Goal: Information Seeking & Learning: Learn about a topic

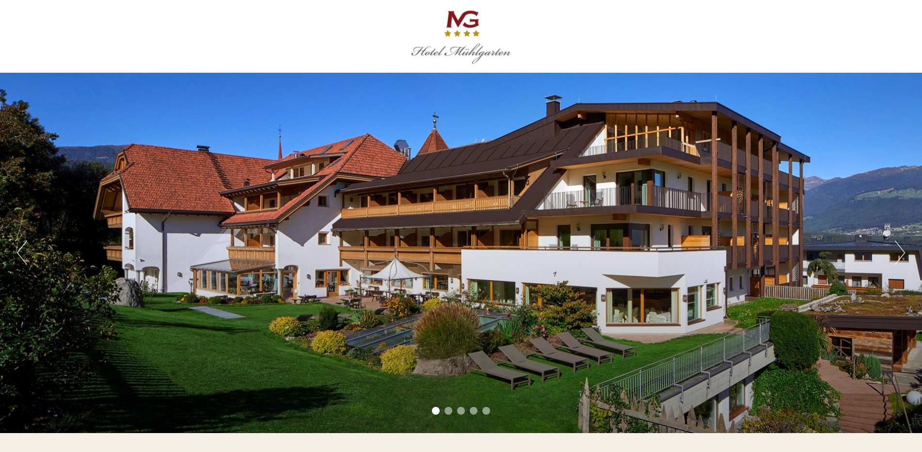
click at [898, 255] on button "Nächster" at bounding box center [900, 252] width 10 height 24
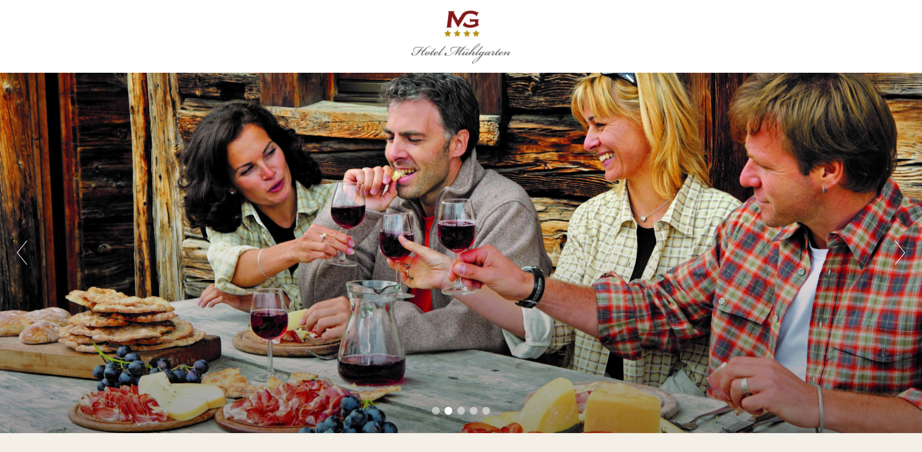
click at [898, 255] on button "Nächster" at bounding box center [900, 252] width 10 height 24
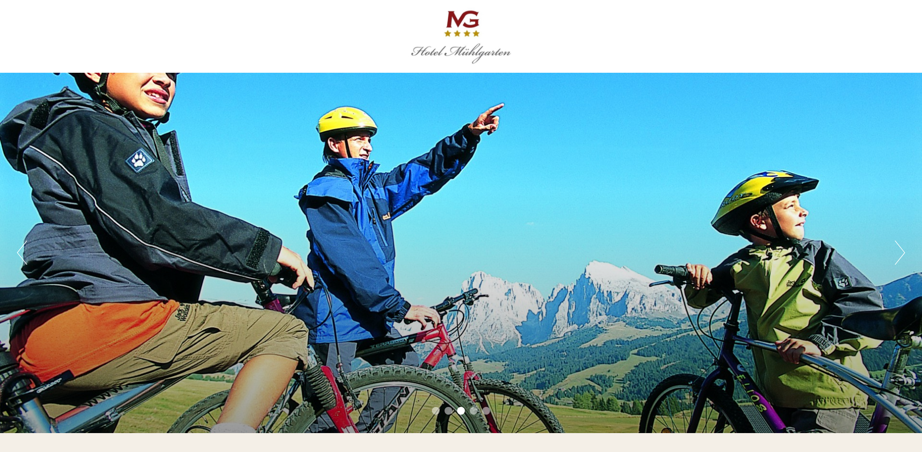
click at [898, 255] on button "Nächster" at bounding box center [900, 252] width 10 height 24
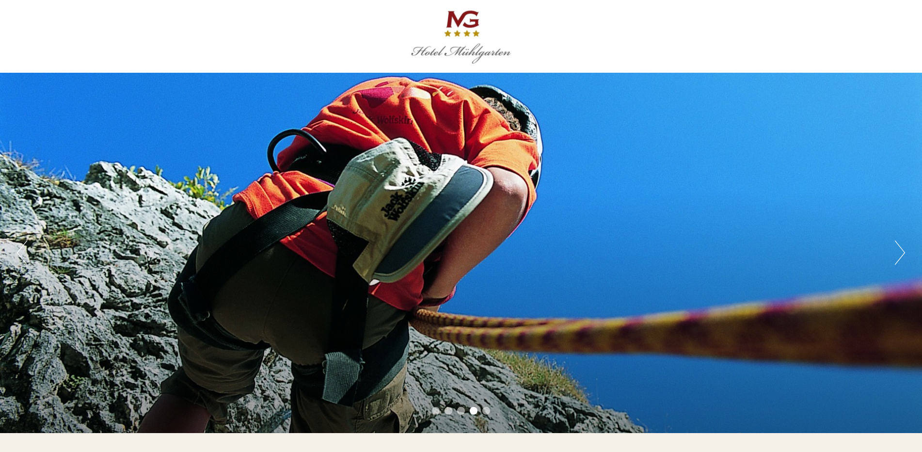
click at [898, 255] on button "Nächster" at bounding box center [900, 252] width 10 height 24
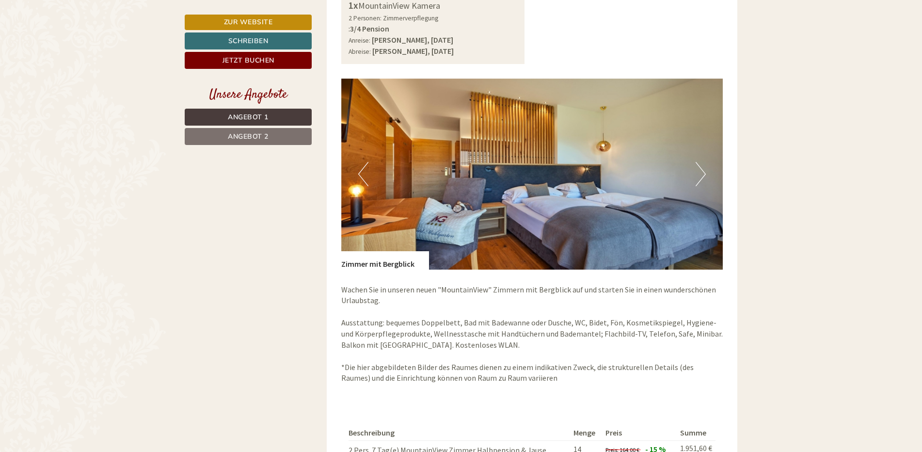
scroll to position [679, 0]
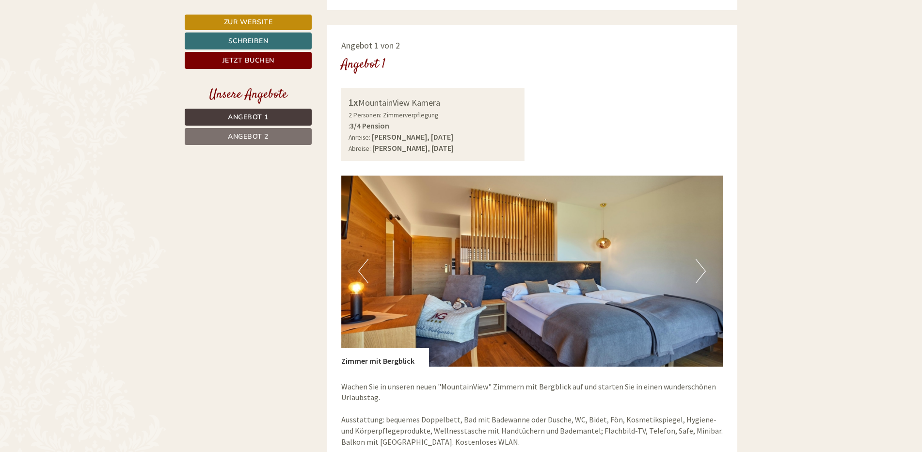
click at [702, 266] on button "Nächster" at bounding box center [700, 271] width 10 height 24
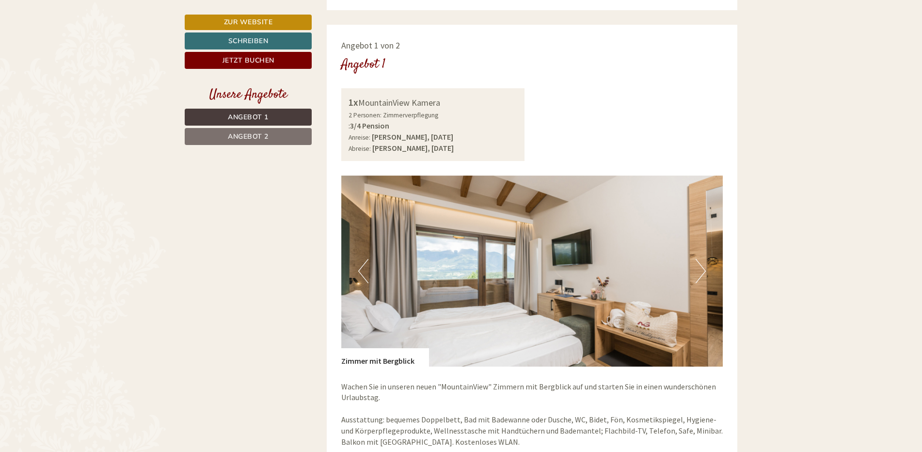
click at [702, 266] on button "Nächster" at bounding box center [700, 271] width 10 height 24
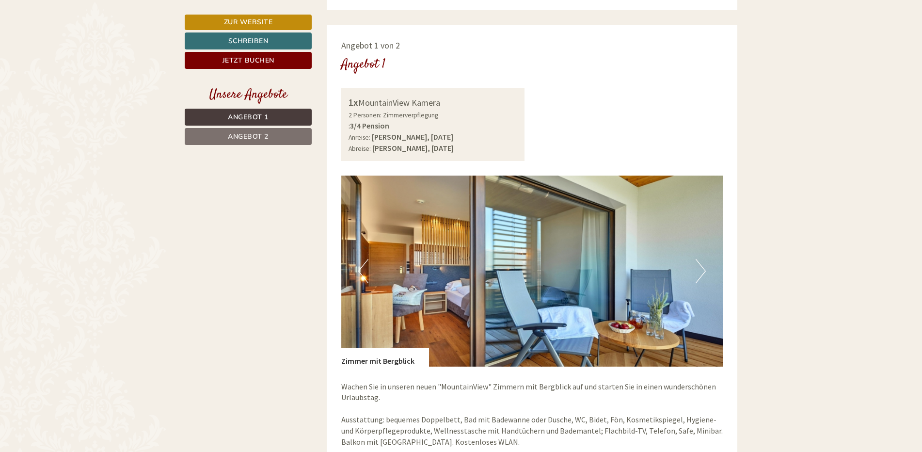
click at [702, 266] on button "Nächster" at bounding box center [700, 271] width 10 height 24
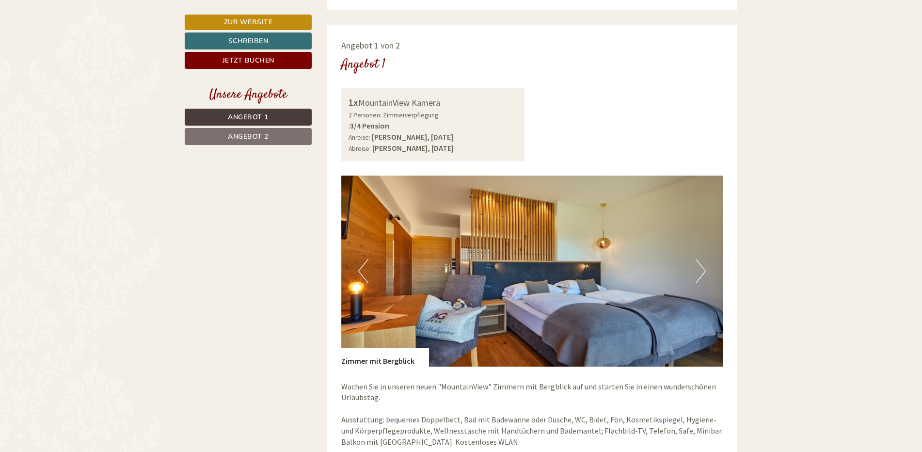
click at [702, 266] on button "Nächster" at bounding box center [700, 271] width 10 height 24
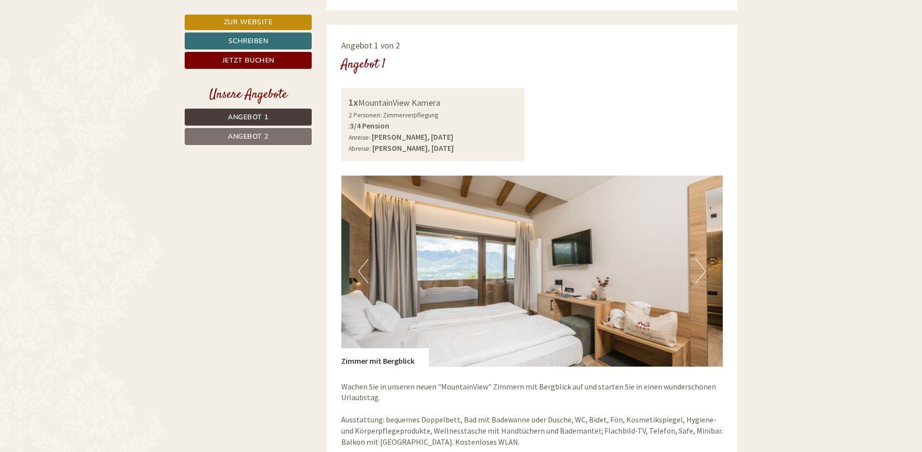
click at [702, 266] on button "Nächster" at bounding box center [700, 271] width 10 height 24
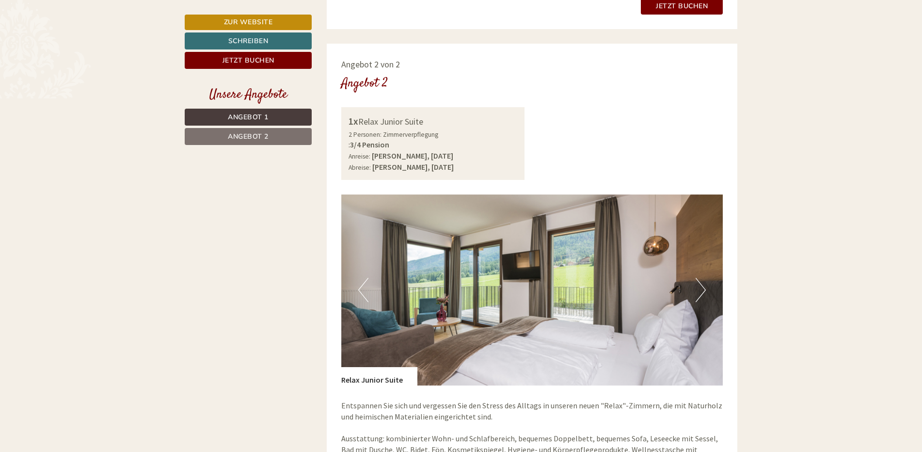
scroll to position [1357, 0]
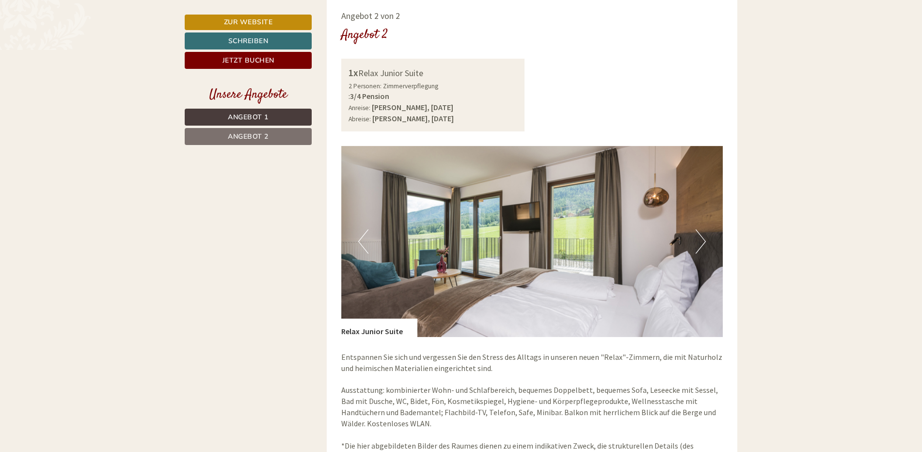
click at [705, 232] on button "Nächster" at bounding box center [700, 241] width 10 height 24
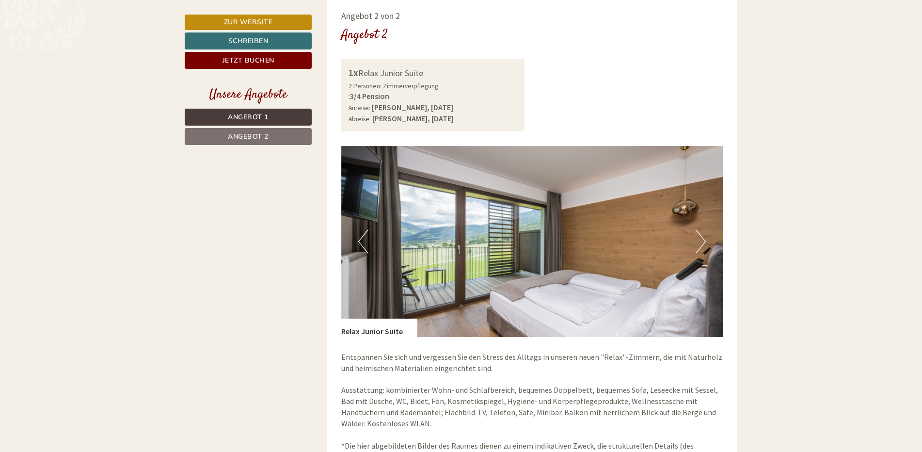
click at [705, 232] on button "Nächster" at bounding box center [700, 241] width 10 height 24
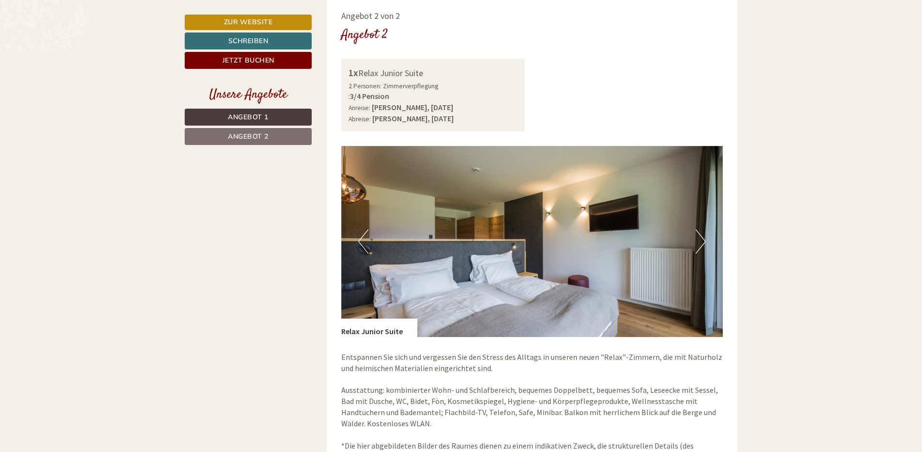
click at [705, 232] on button "Nächster" at bounding box center [700, 241] width 10 height 24
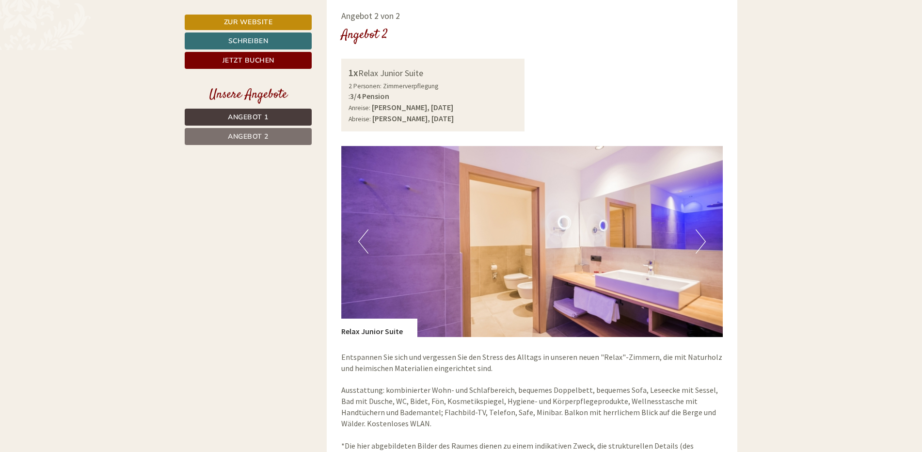
click at [705, 232] on button "Nächster" at bounding box center [700, 241] width 10 height 24
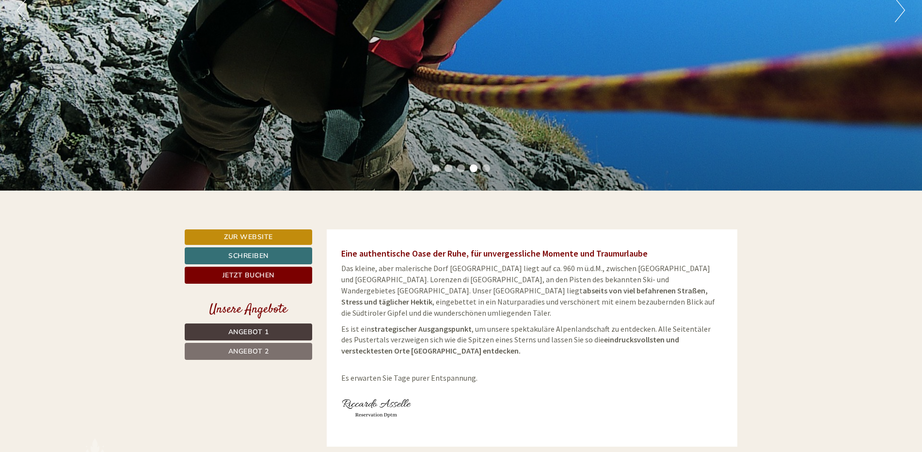
scroll to position [0, 0]
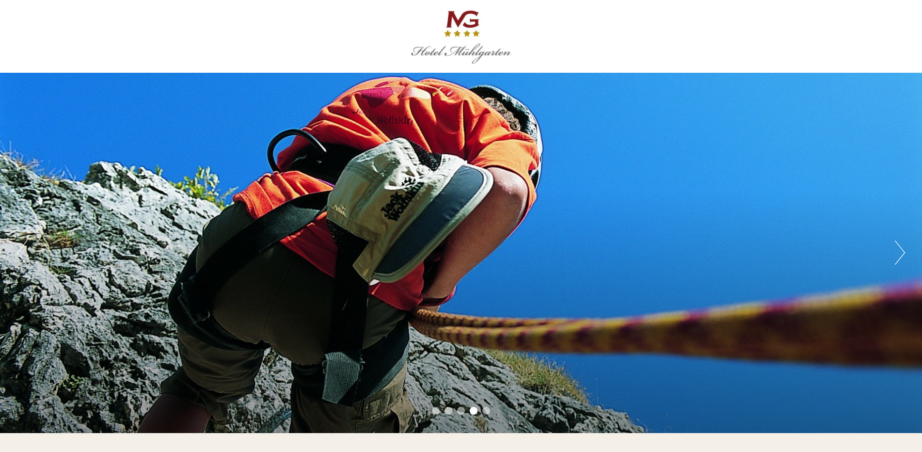
click at [460, 51] on div at bounding box center [460, 36] width 543 height 63
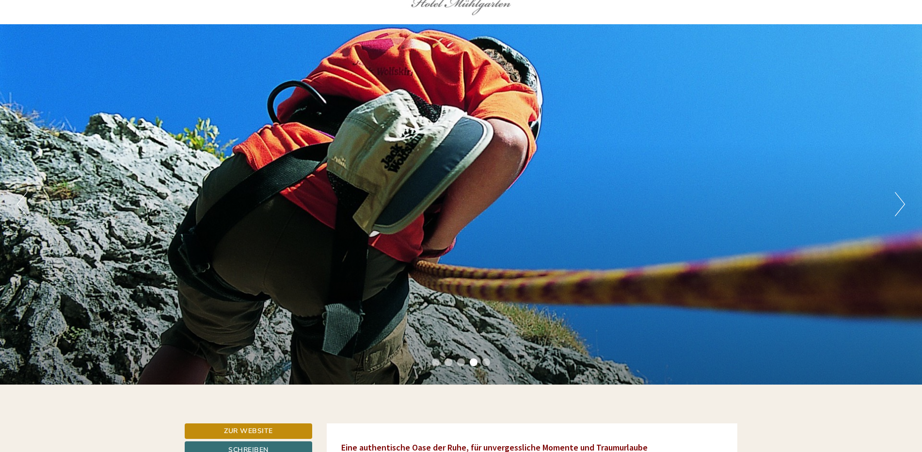
scroll to position [194, 0]
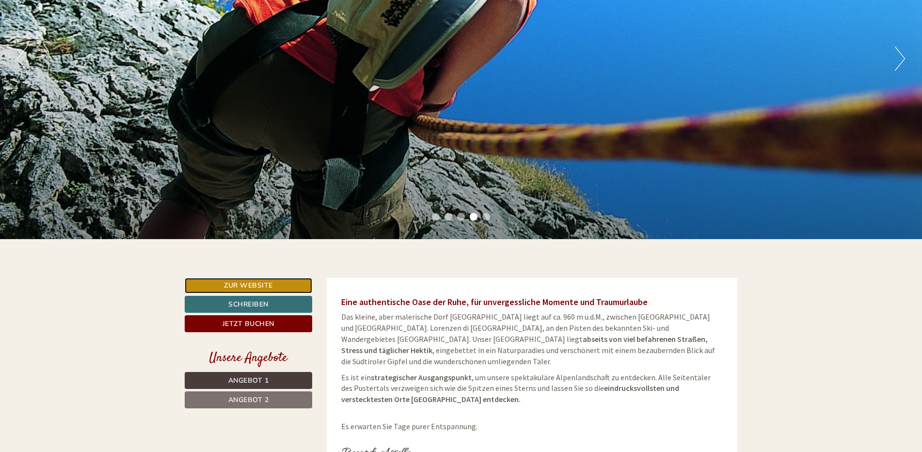
click at [250, 285] on link "Zur Website" at bounding box center [248, 286] width 127 height 16
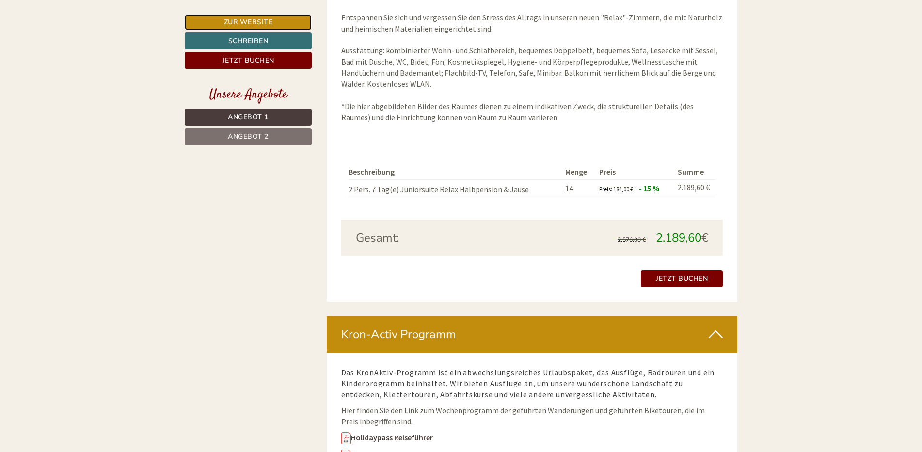
scroll to position [1793, 0]
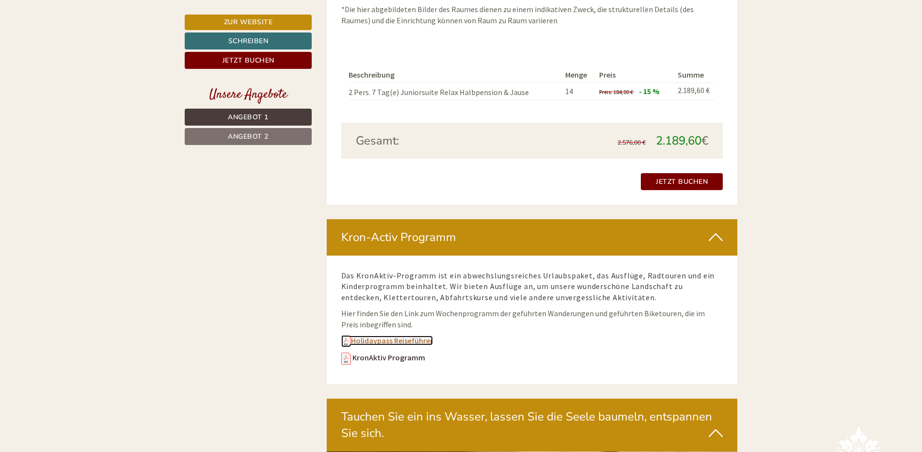
click at [425, 335] on link "Holidaypass Reiseführer" at bounding box center [387, 340] width 92 height 10
click at [395, 352] on link "KronAktiv Programm" at bounding box center [388, 357] width 73 height 10
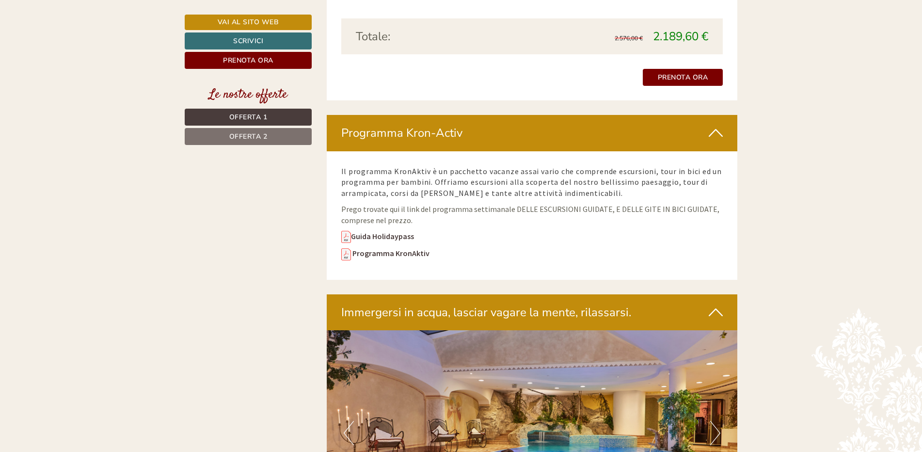
scroll to position [2043, 0]
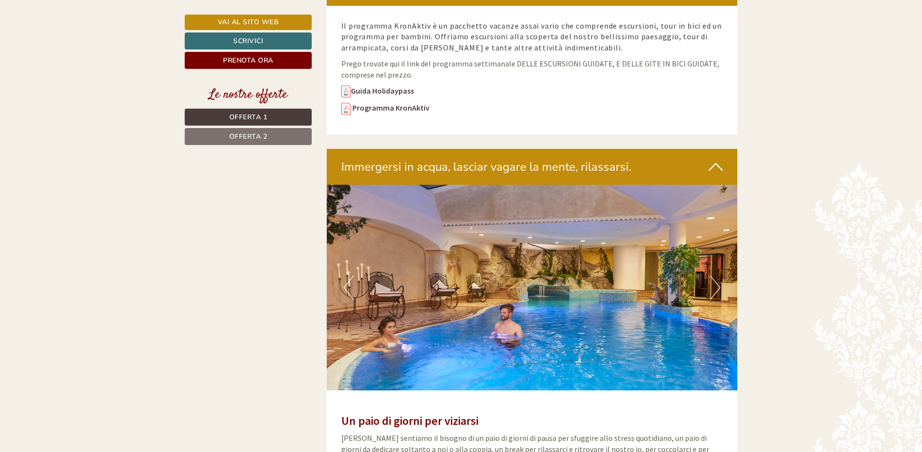
click at [717, 281] on button "Next" at bounding box center [715, 287] width 10 height 24
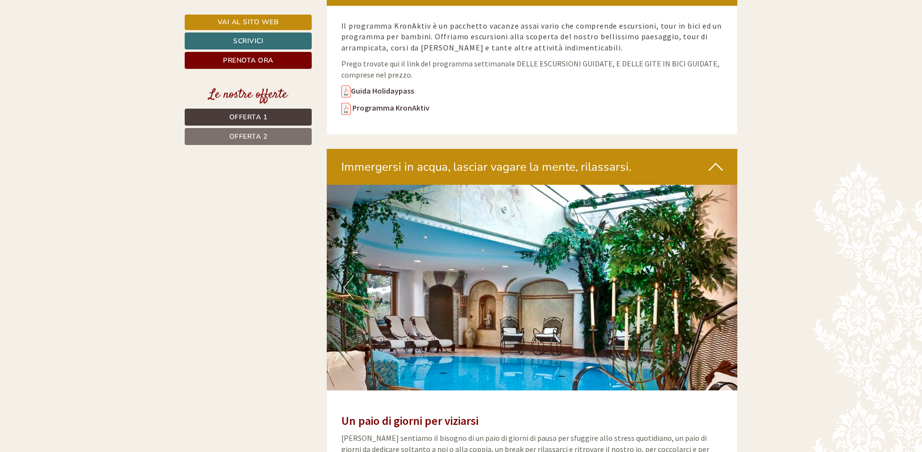
click at [717, 281] on button "Next" at bounding box center [715, 287] width 10 height 24
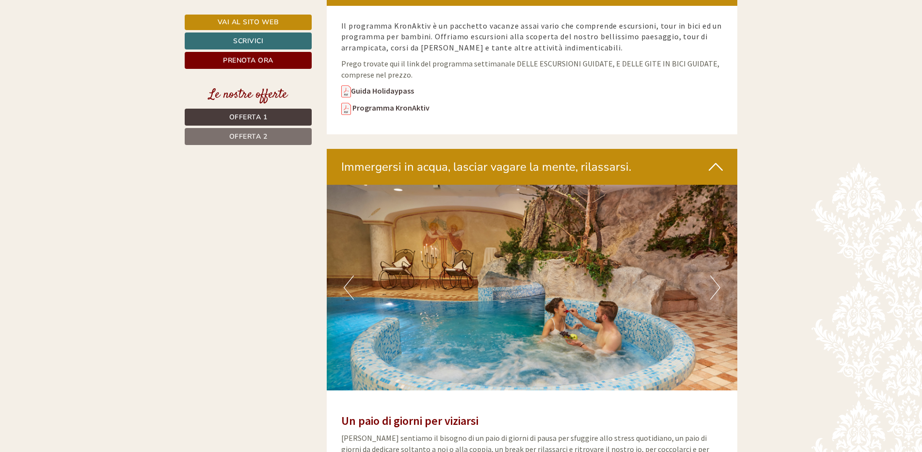
click at [717, 281] on button "Next" at bounding box center [715, 287] width 10 height 24
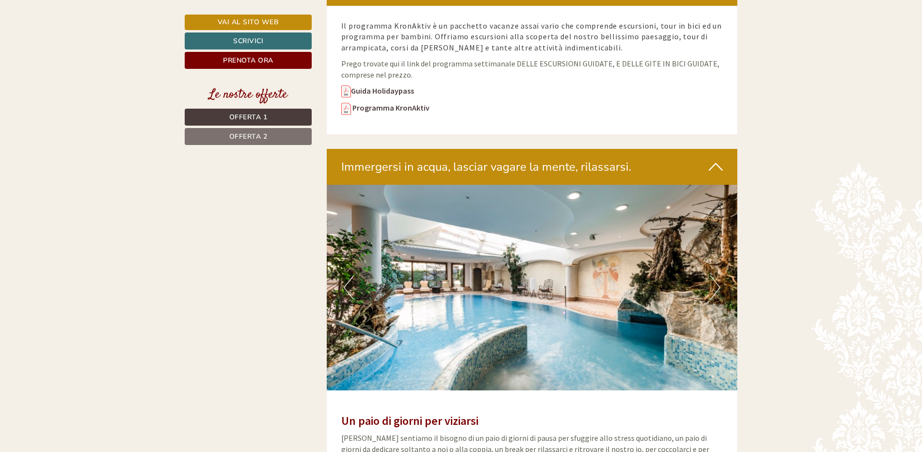
click at [717, 281] on button "Next" at bounding box center [715, 287] width 10 height 24
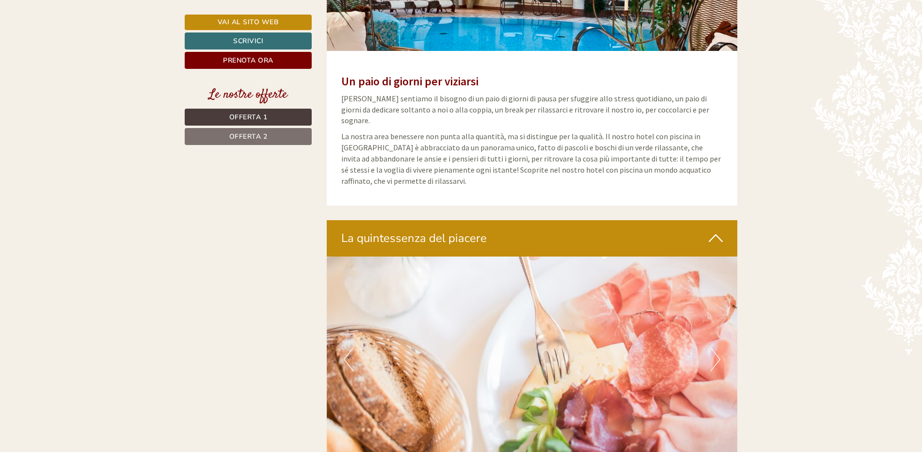
scroll to position [2140, 0]
